Goal: Task Accomplishment & Management: Use online tool/utility

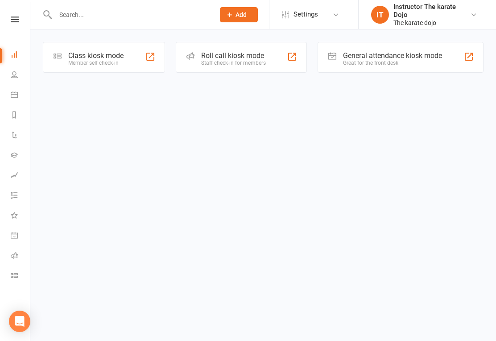
click at [99, 58] on div "Class kiosk mode" at bounding box center [95, 55] width 55 height 8
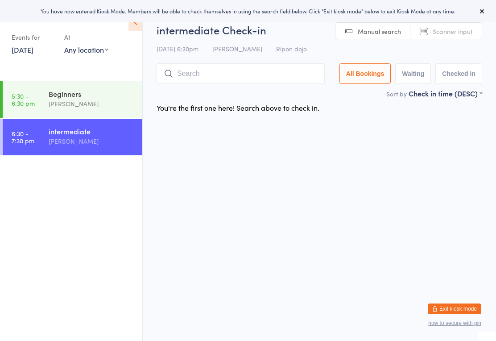
click at [89, 91] on div "Beginners" at bounding box center [92, 94] width 86 height 10
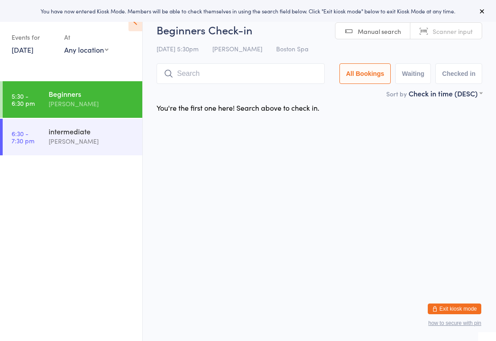
click at [227, 81] on input "search" at bounding box center [240, 73] width 168 height 21
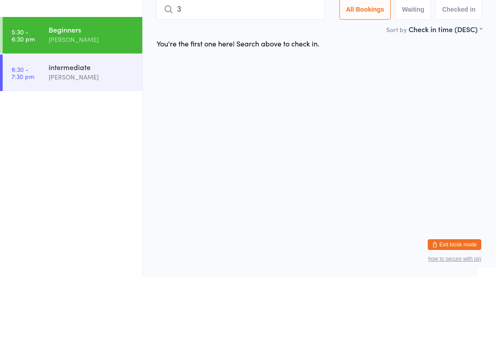
type input "34"
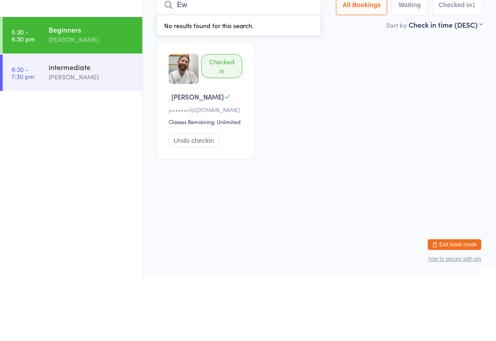
type input "E"
type input "32"
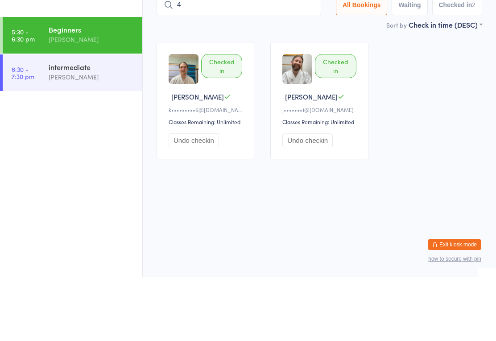
type input "48"
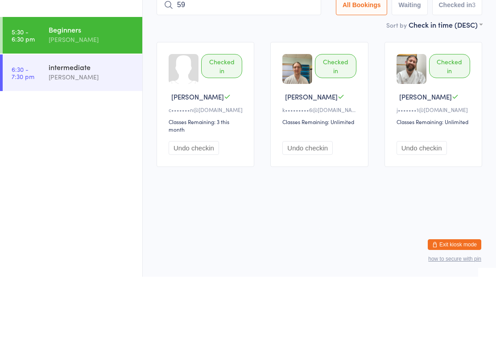
type input "59"
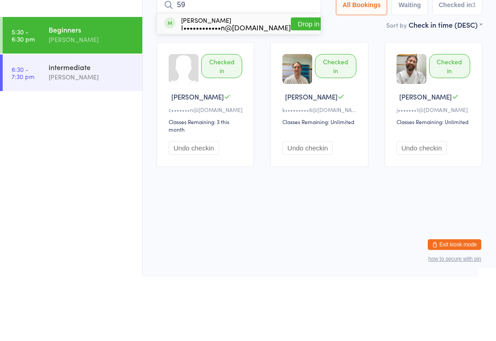
click at [73, 126] on div "intermediate" at bounding box center [92, 131] width 86 height 10
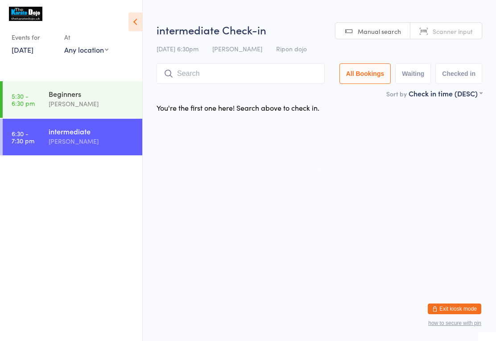
click at [229, 72] on input "search" at bounding box center [240, 73] width 168 height 21
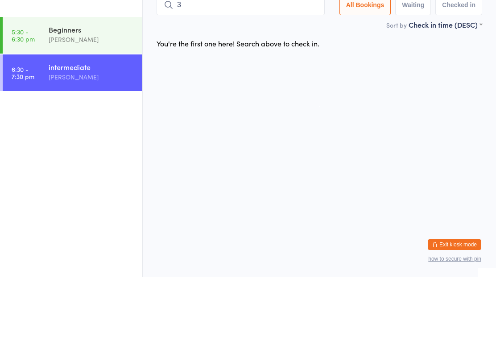
type input "34"
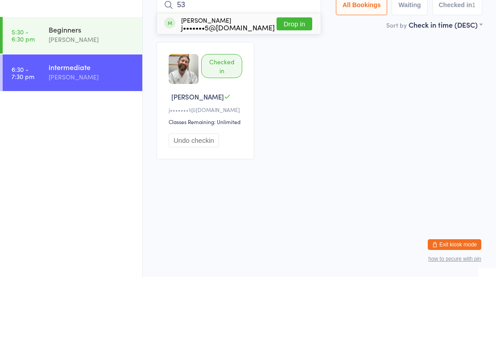
type input "5"
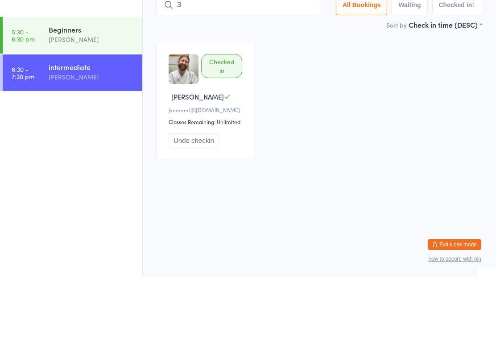
type input "32"
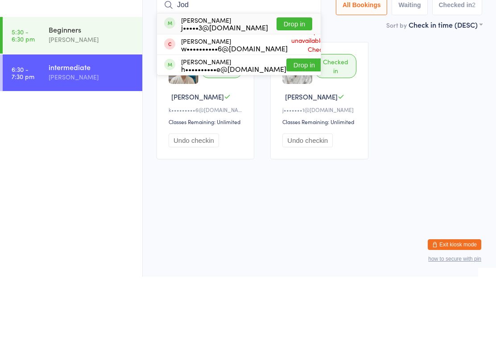
type input "Jod"
click at [292, 82] on button "Drop in" at bounding box center [294, 88] width 36 height 13
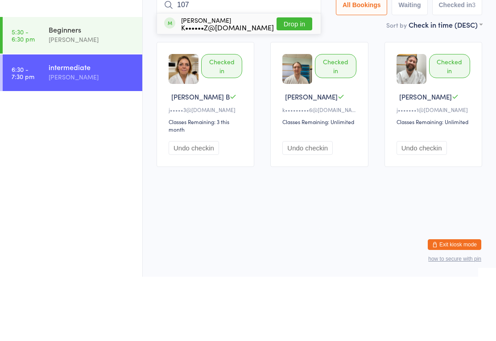
type input "107"
click at [292, 82] on button "Drop in" at bounding box center [294, 88] width 36 height 13
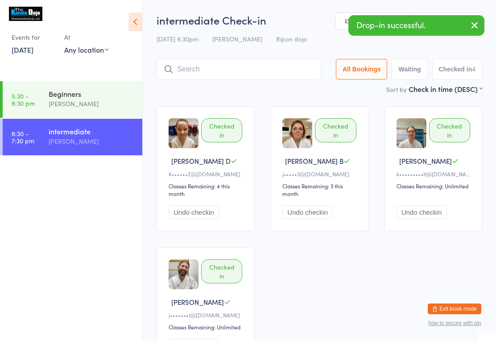
click at [233, 67] on input "search" at bounding box center [238, 69] width 165 height 21
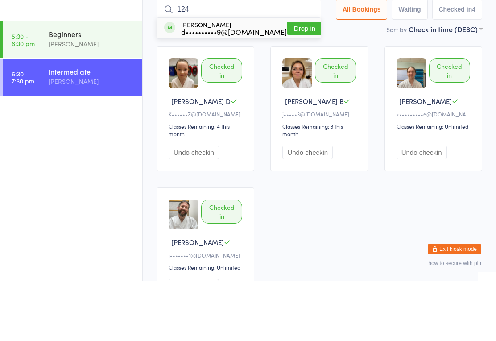
type input "124"
click at [294, 82] on button "Drop in" at bounding box center [305, 88] width 36 height 13
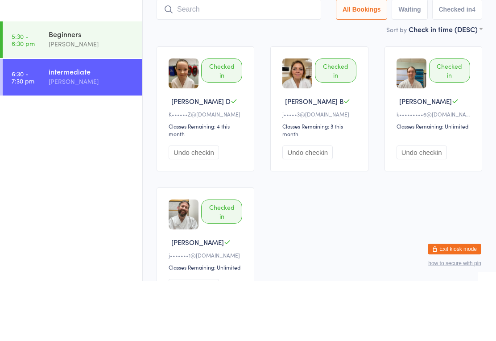
scroll to position [60, 0]
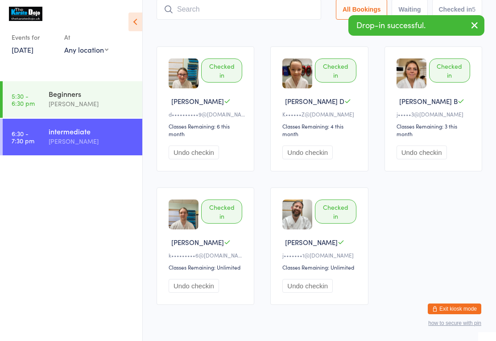
click at [259, 13] on input "search" at bounding box center [238, 9] width 165 height 21
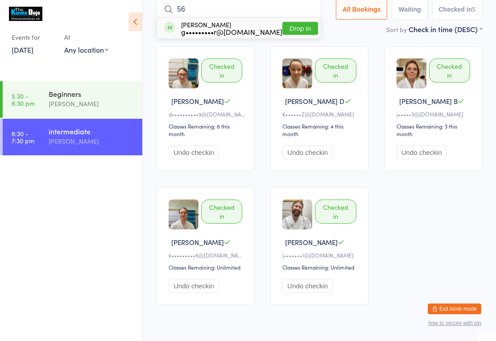
type input "56"
click at [292, 29] on button "Drop in" at bounding box center [300, 28] width 36 height 13
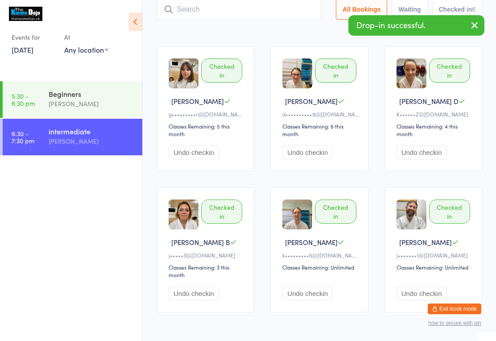
click at [282, 13] on input "search" at bounding box center [238, 9] width 165 height 21
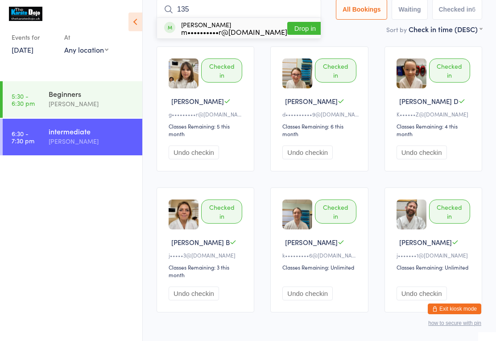
type input "135"
click at [306, 23] on button "Drop in" at bounding box center [305, 28] width 36 height 13
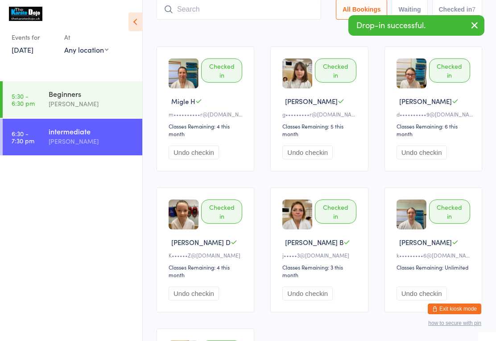
click at [193, 16] on input "search" at bounding box center [238, 9] width 165 height 21
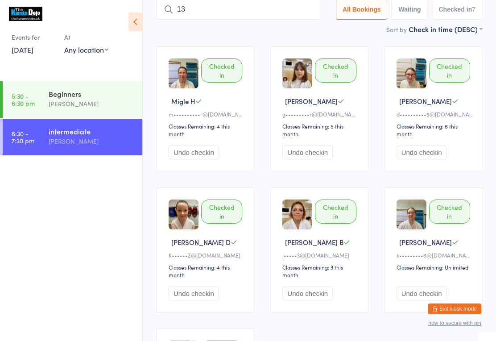
type input "133"
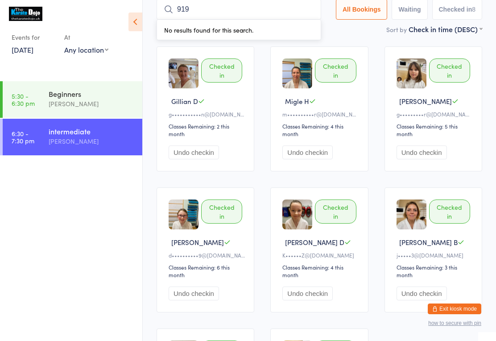
type input "91"
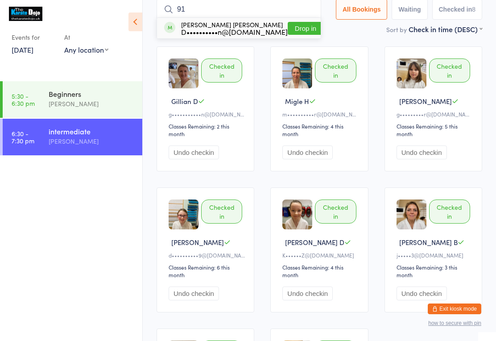
click at [294, 26] on button "Drop in" at bounding box center [306, 28] width 36 height 13
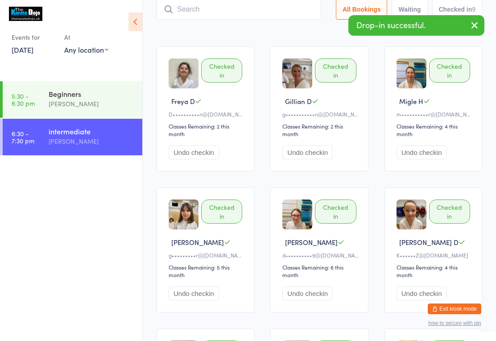
click at [212, 11] on input "search" at bounding box center [238, 9] width 165 height 21
type input "92"
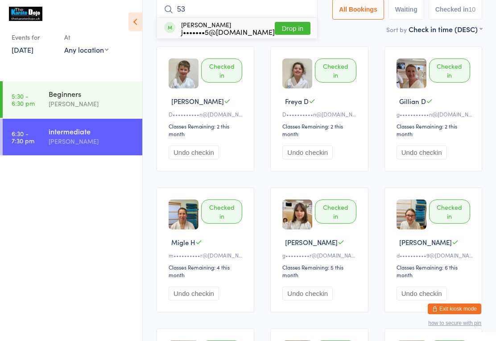
type input "53"
click at [300, 29] on button "Drop in" at bounding box center [293, 28] width 36 height 13
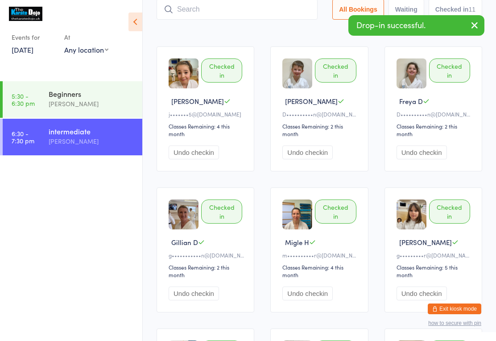
click at [262, 11] on input "search" at bounding box center [236, 9] width 161 height 21
type input "79"
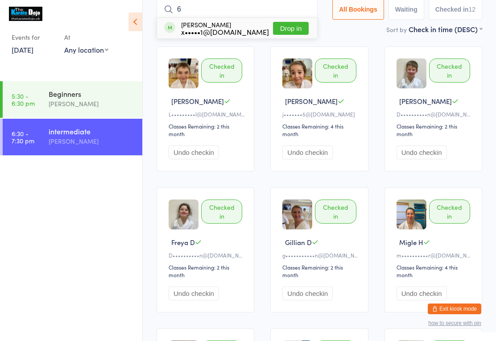
type input "64"
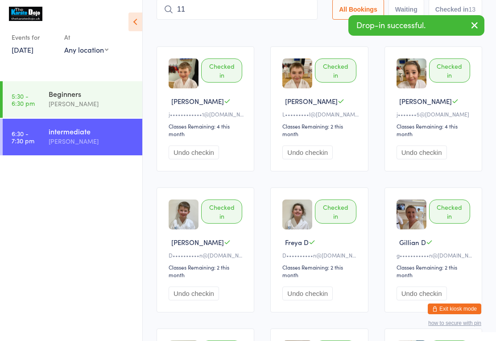
type input "118"
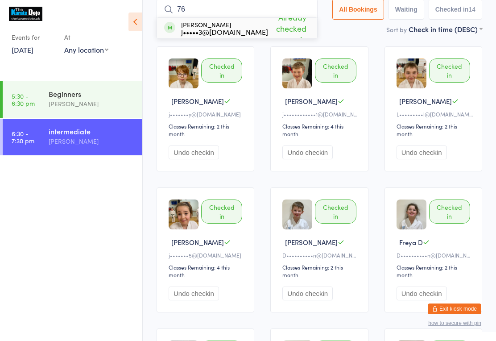
type input "7"
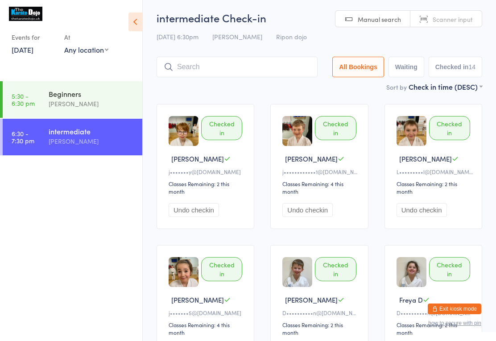
scroll to position [0, 0]
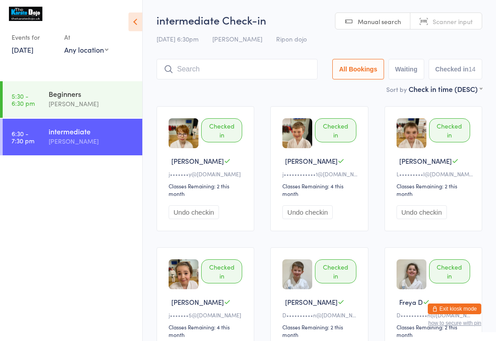
click at [185, 69] on input "search" at bounding box center [236, 69] width 161 height 21
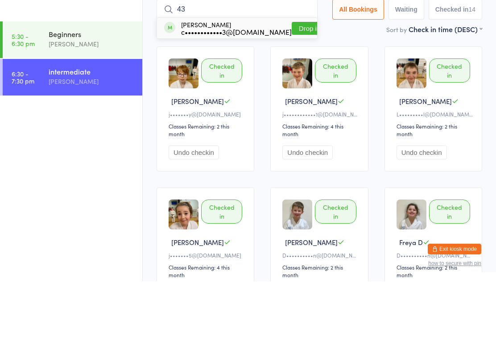
type input "43"
click at [304, 82] on button "Drop in" at bounding box center [310, 88] width 36 height 13
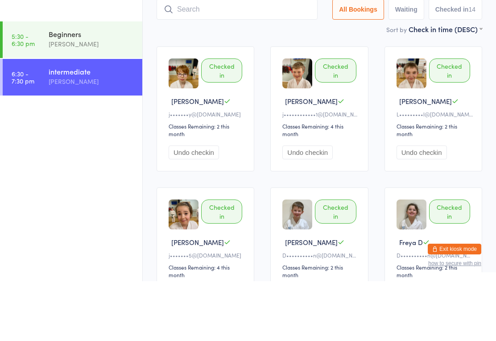
scroll to position [60, 0]
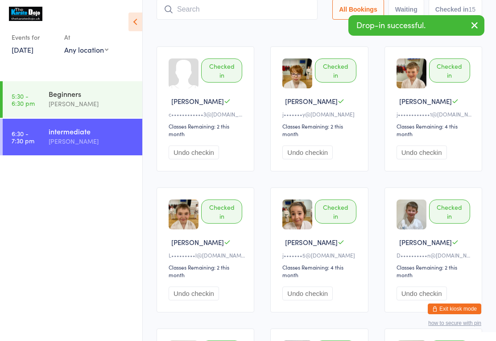
click at [218, 20] on input "search" at bounding box center [236, 9] width 161 height 21
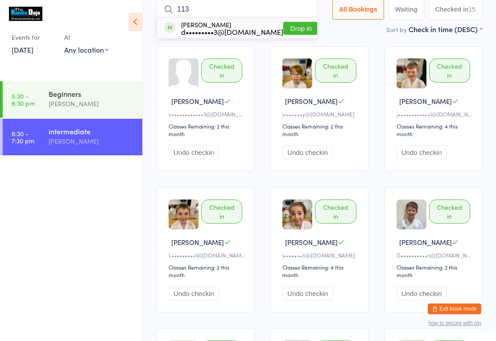
type input "113"
click at [284, 27] on button "Drop in" at bounding box center [301, 28] width 36 height 13
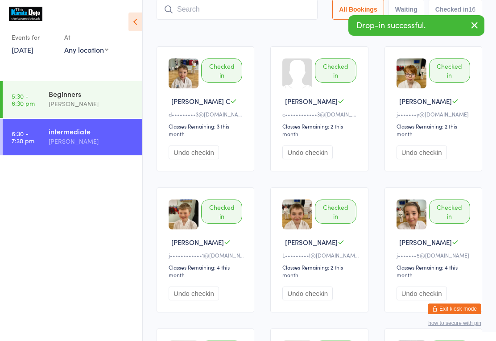
click at [233, 19] on input "search" at bounding box center [236, 9] width 161 height 21
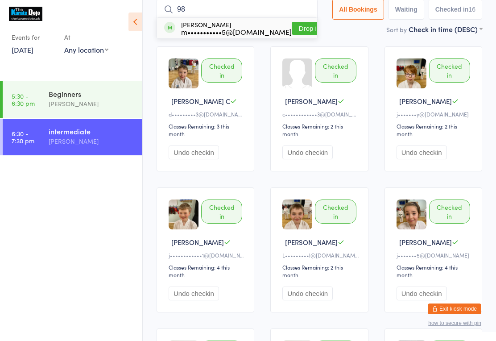
type input "98"
click at [292, 26] on button "Drop in" at bounding box center [310, 28] width 36 height 13
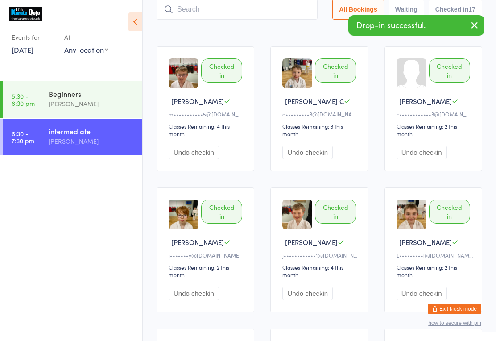
click at [255, 18] on input "search" at bounding box center [236, 9] width 161 height 21
type input "31"
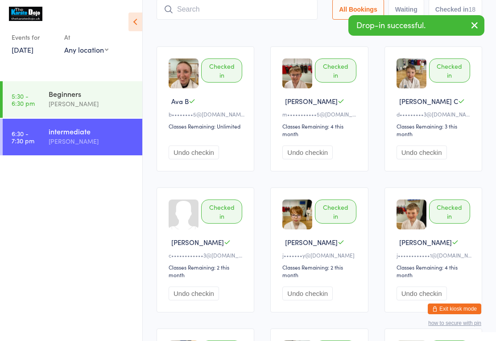
click at [201, 13] on input "search" at bounding box center [236, 9] width 161 height 21
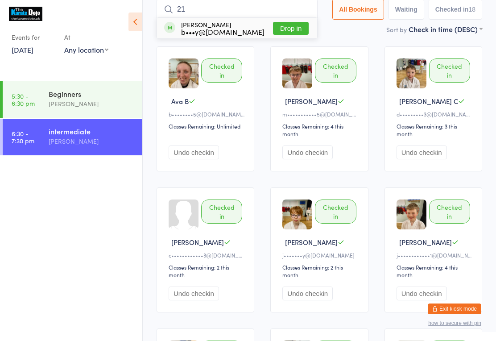
type input "21"
click at [189, 24] on div "John Bosomworth b•••y@uwclub.net" at bounding box center [222, 28] width 83 height 14
